Goal: Check status: Check status

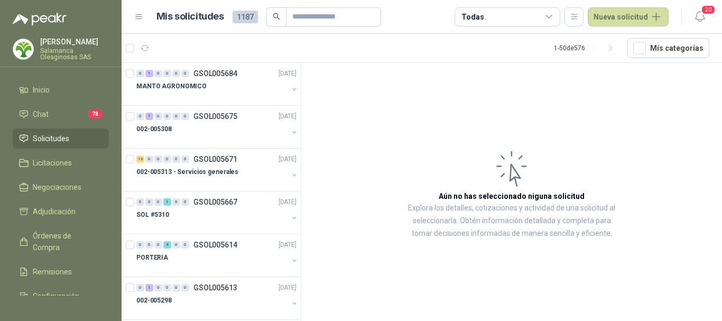
click at [61, 42] on p "[PERSON_NAME]" at bounding box center [74, 41] width 69 height 7
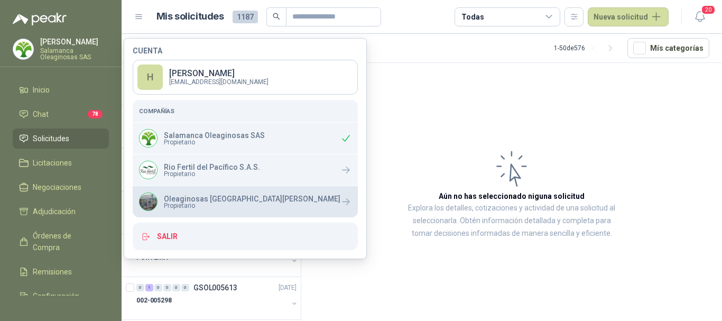
click at [188, 199] on p "Oleaginosas [GEOGRAPHIC_DATA][PERSON_NAME]" at bounding box center [252, 198] width 177 height 7
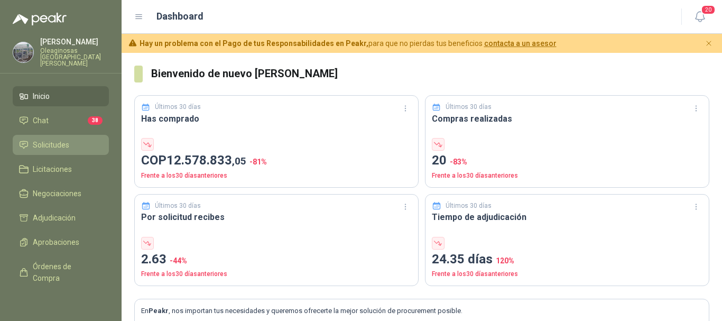
click at [63, 139] on span "Solicitudes" at bounding box center [51, 145] width 36 height 12
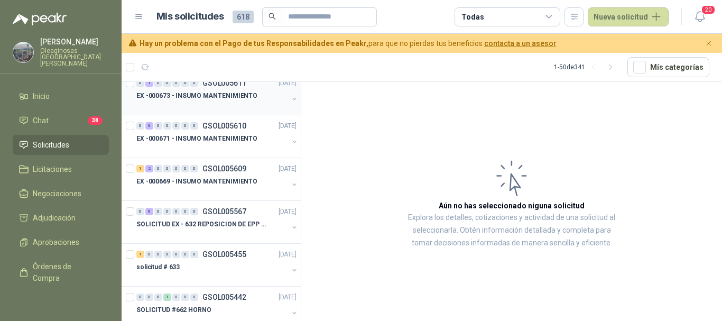
scroll to position [53, 0]
click at [224, 187] on div at bounding box center [212, 191] width 152 height 8
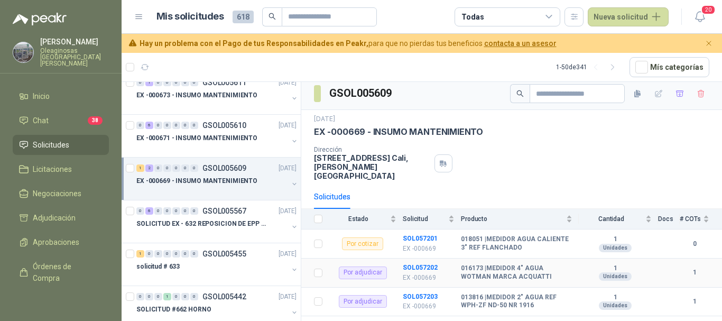
scroll to position [5, 0]
click at [419, 234] on b "SOL057201" at bounding box center [420, 237] width 35 height 7
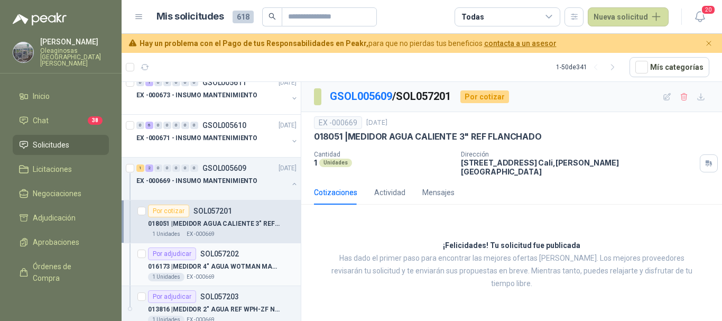
click at [256, 268] on p "016173 | MEDIDOR 4" AGUA [PERSON_NAME] [PERSON_NAME]" at bounding box center [214, 267] width 132 height 10
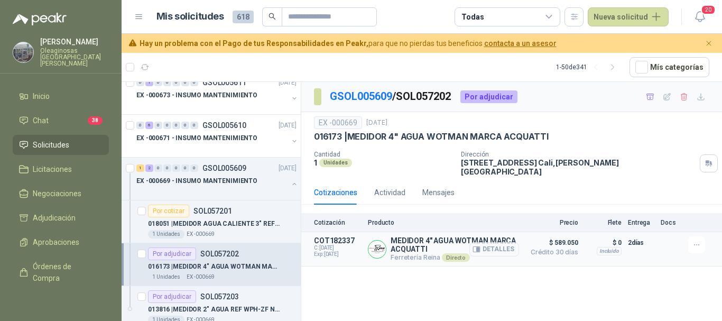
click at [502, 242] on button "Detalles" at bounding box center [494, 249] width 50 height 14
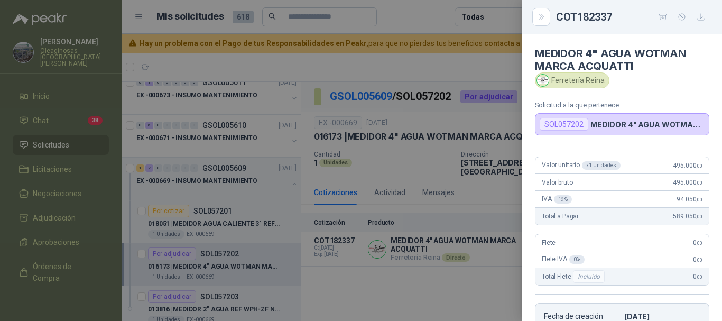
click at [402, 14] on div at bounding box center [361, 160] width 722 height 321
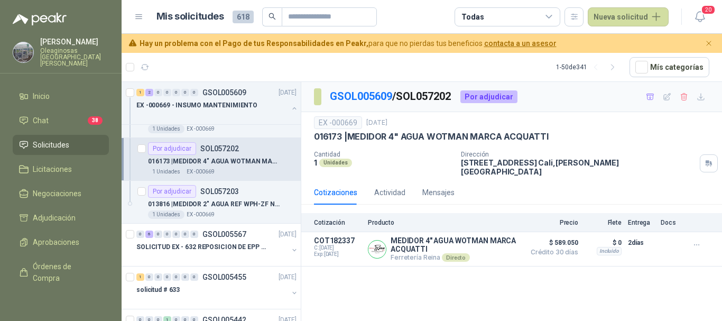
scroll to position [159, 0]
click at [223, 196] on div "Por adjudicar SOL057203" at bounding box center [193, 190] width 91 height 13
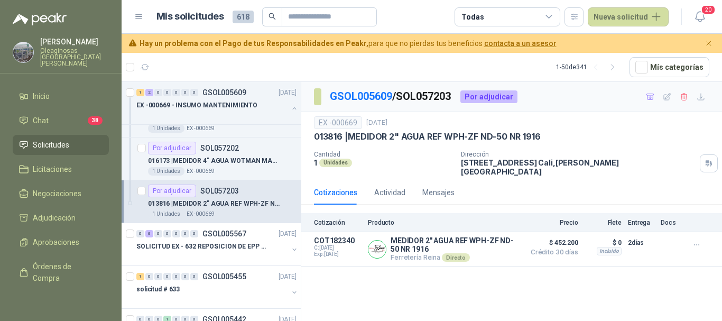
click at [411, 16] on article "Mis solicitudes 618 Todas Nueva solicitud" at bounding box center [412, 16] width 513 height 19
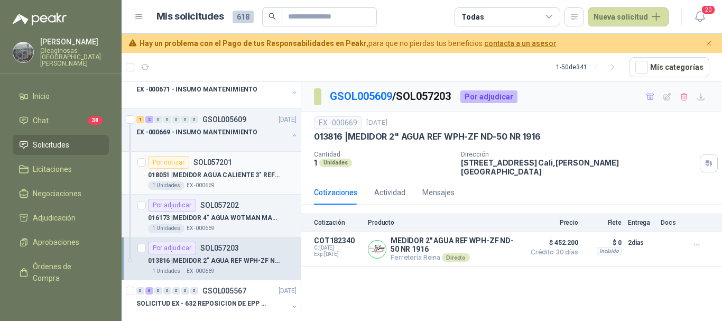
scroll to position [106, 0]
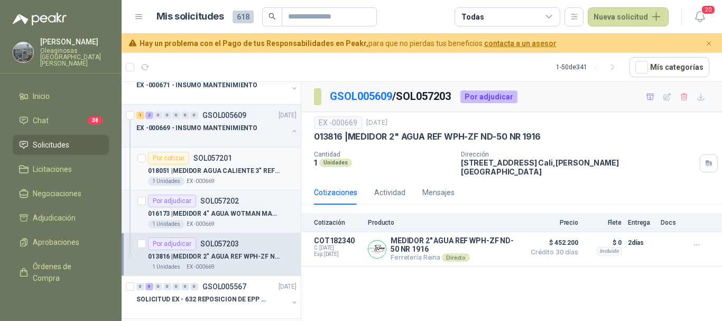
click at [251, 178] on div "1 Unidades EX -000669" at bounding box center [222, 181] width 148 height 8
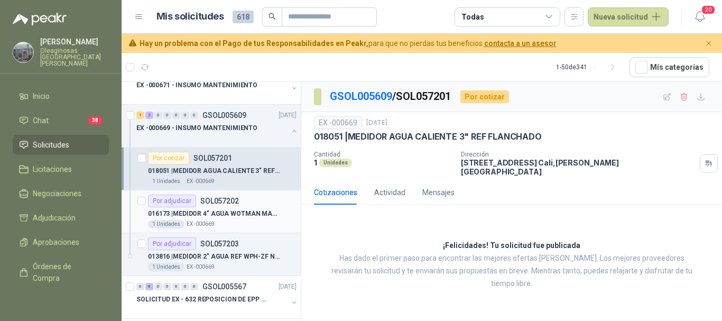
click at [211, 214] on p "016173 | MEDIDOR 4" AGUA [PERSON_NAME] [PERSON_NAME]" at bounding box center [214, 214] width 132 height 10
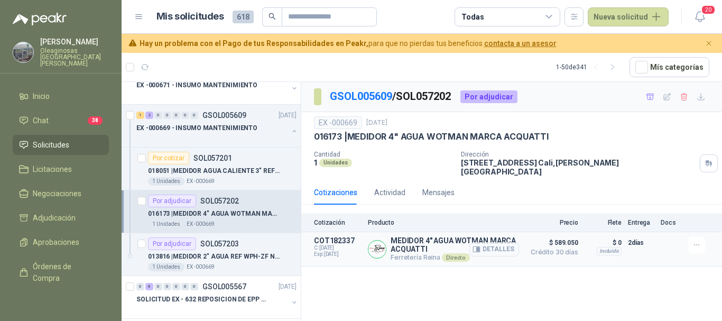
click at [498, 243] on button "Detalles" at bounding box center [494, 249] width 50 height 14
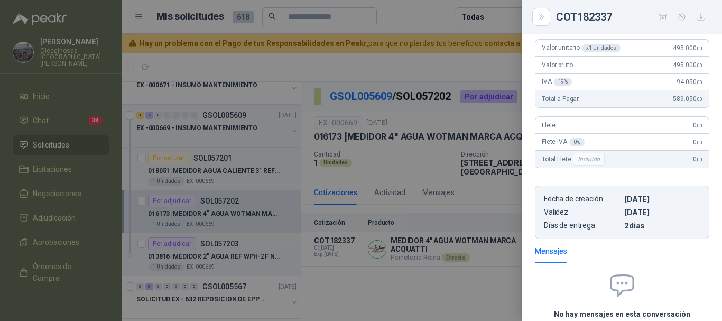
scroll to position [159, 0]
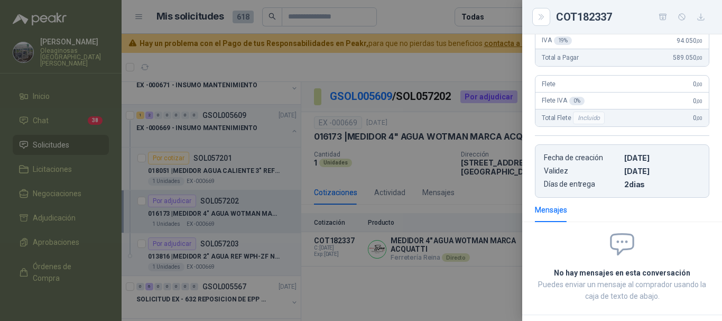
click at [412, 18] on div at bounding box center [361, 160] width 722 height 321
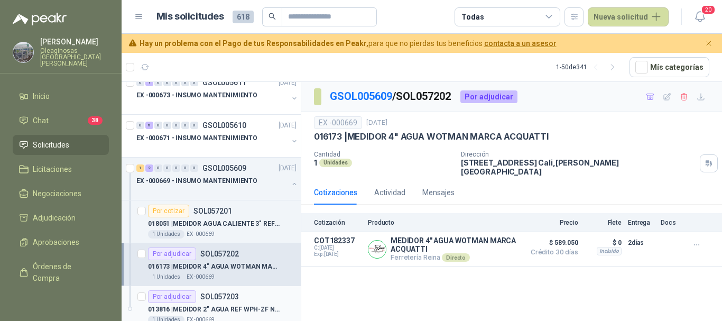
scroll to position [0, 0]
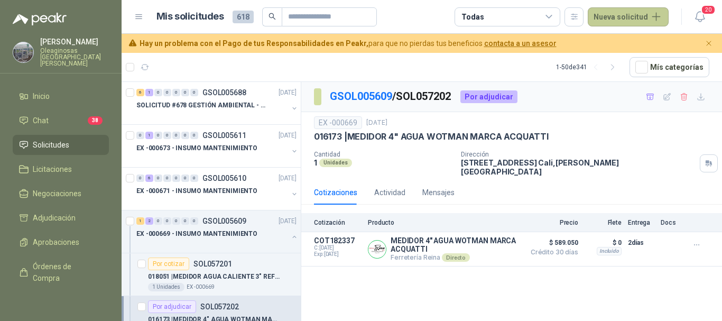
click at [658, 19] on button "Nueva solicitud" at bounding box center [628, 16] width 81 height 19
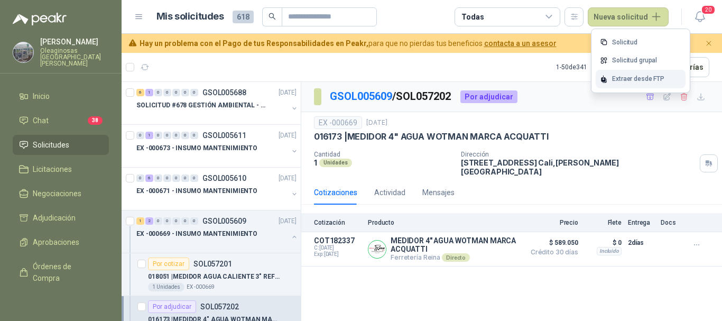
click at [633, 80] on div "Extraer desde FTP" at bounding box center [641, 79] width 90 height 18
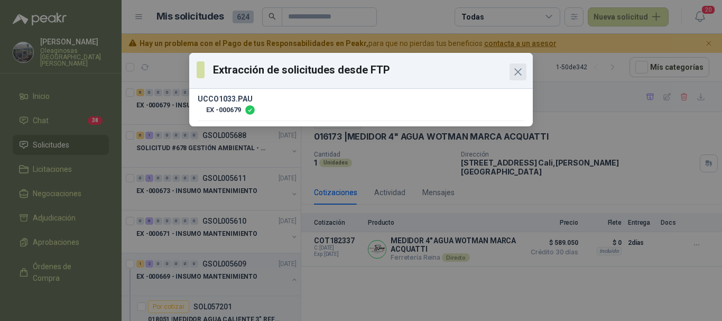
click at [519, 70] on icon "Close" at bounding box center [518, 72] width 6 height 6
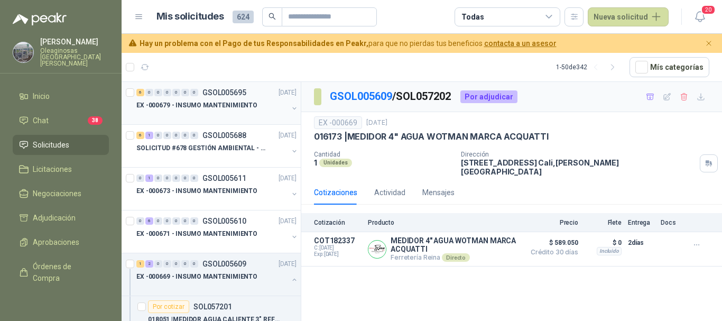
click at [252, 114] on div at bounding box center [212, 116] width 152 height 8
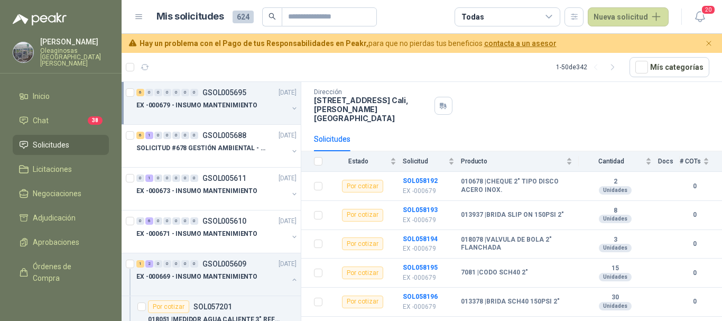
scroll to position [92, 0]
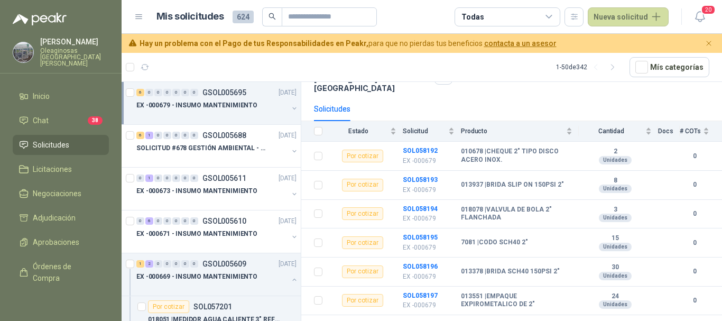
click at [55, 140] on span "Solicitudes" at bounding box center [51, 145] width 36 height 12
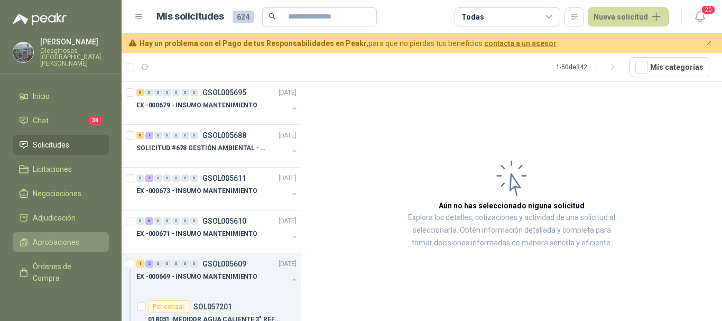
click at [61, 236] on span "Aprobaciones" at bounding box center [56, 242] width 47 height 12
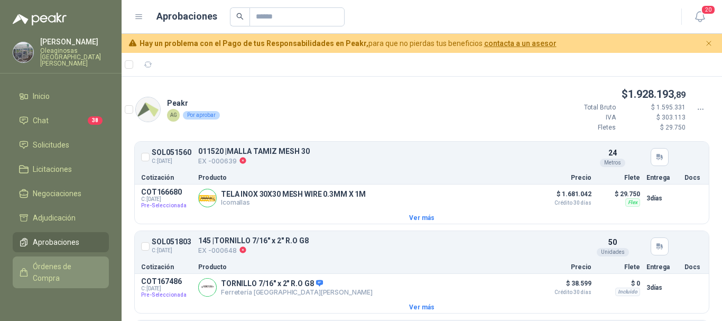
click at [61, 261] on span "Órdenes de Compra" at bounding box center [66, 272] width 66 height 23
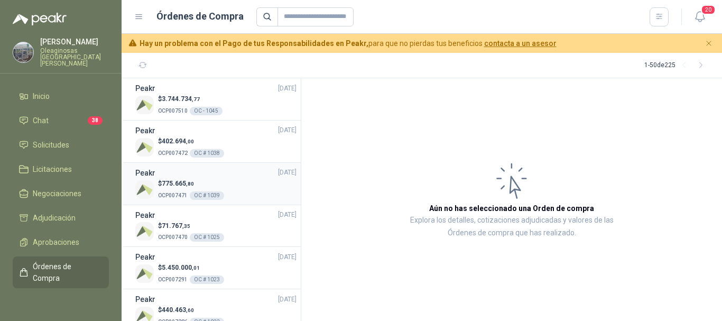
click at [239, 190] on div "$ 775.665 ,80 OCP007471 OC # 1039" at bounding box center [215, 190] width 161 height 22
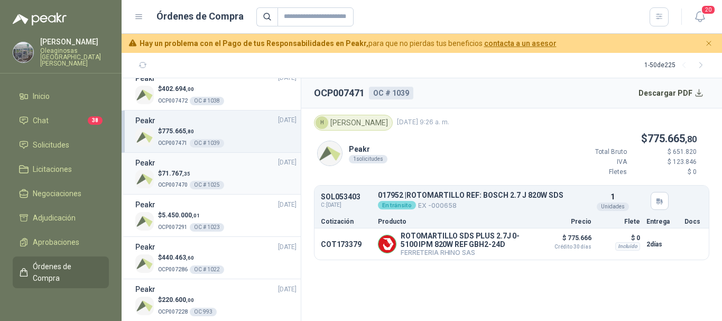
scroll to position [53, 0]
click at [251, 263] on div "$ 440.463 ,60 OCP007286 OC # 1022" at bounding box center [215, 263] width 161 height 22
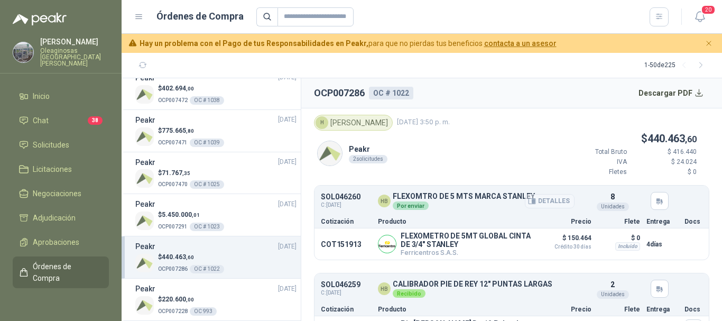
click at [550, 201] on button "Detalles" at bounding box center [550, 201] width 50 height 14
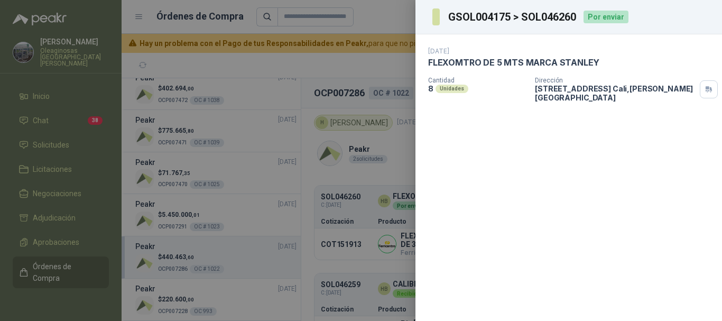
click at [361, 64] on div at bounding box center [361, 160] width 722 height 321
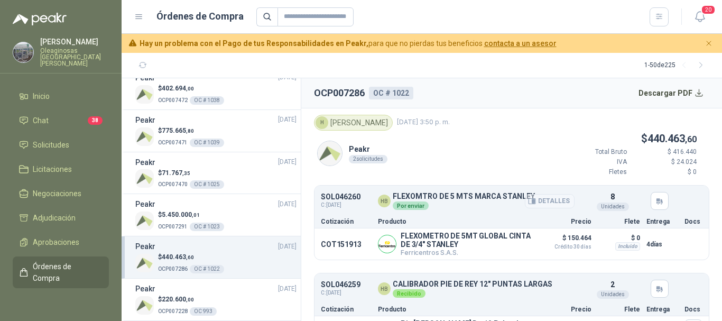
click at [554, 199] on button "Detalles" at bounding box center [550, 201] width 50 height 14
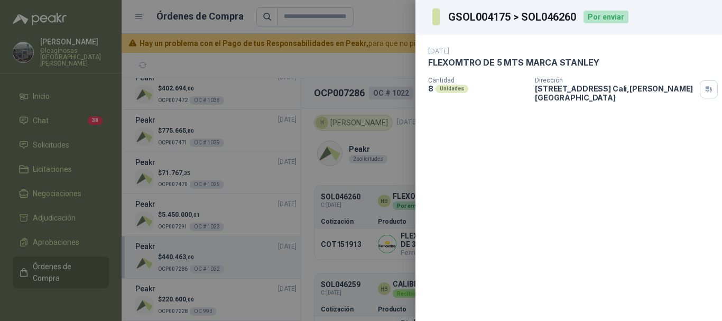
click at [554, 199] on div "[DATE] FLEXOMTRO DE 5 MTS [PERSON_NAME] Cantidad 8 Unidades Dirección [STREET_A…" at bounding box center [568, 177] width 307 height 286
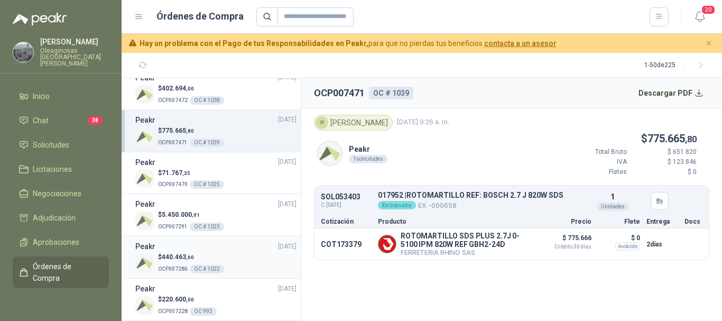
click at [217, 265] on div "OC # 1022" at bounding box center [207, 269] width 34 height 8
